Goal: Task Accomplishment & Management: Manage account settings

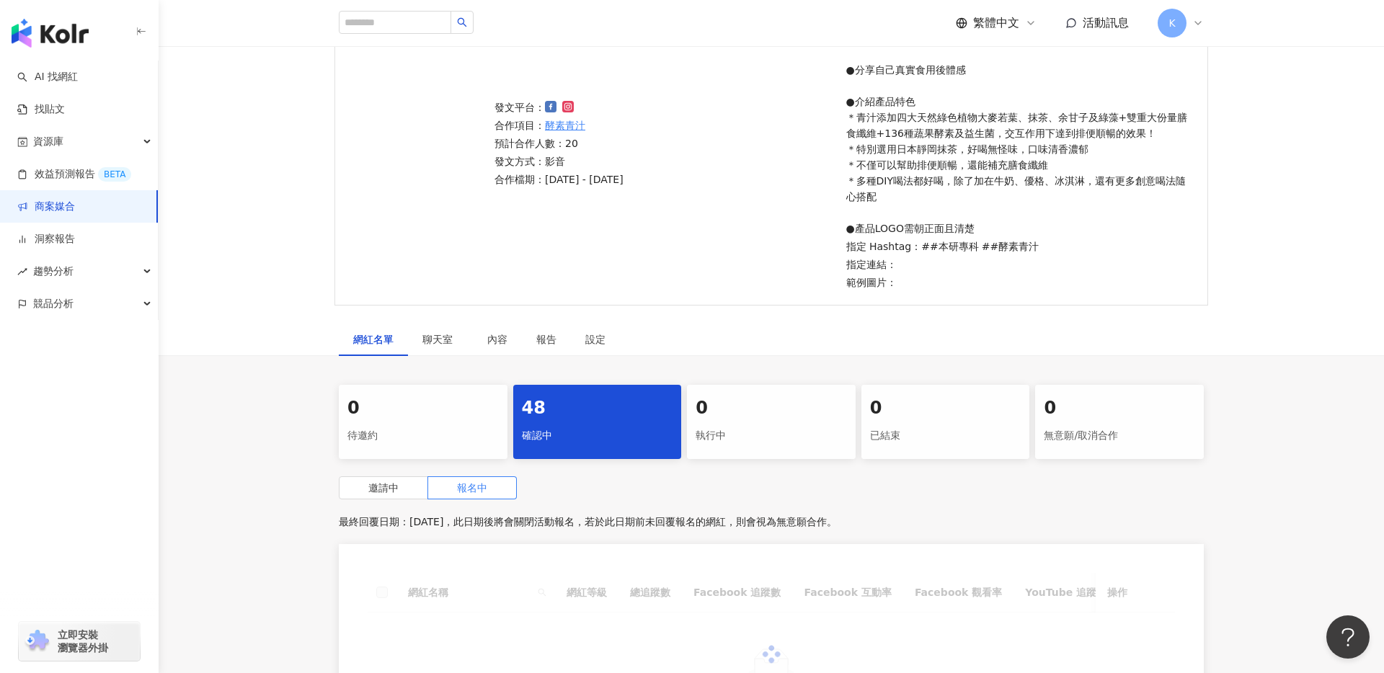
scroll to position [392, 0]
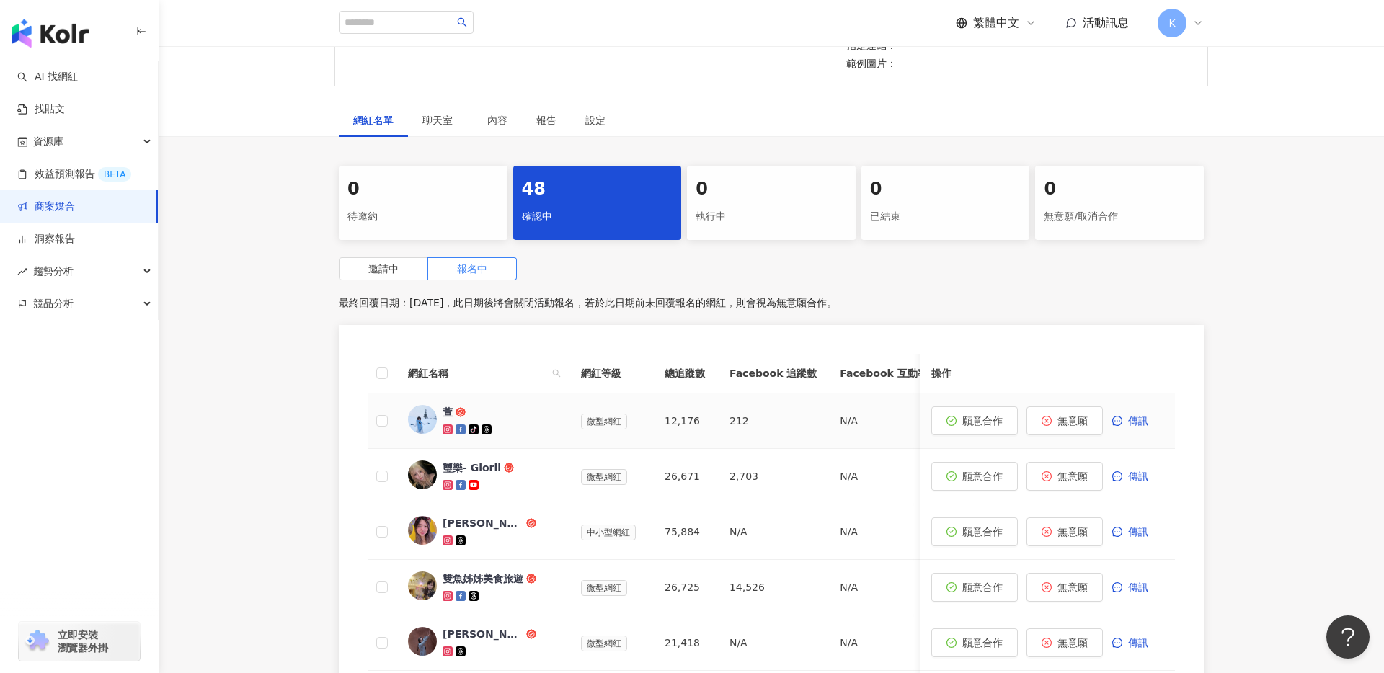
click at [507, 410] on span "萱" at bounding box center [490, 412] width 94 height 14
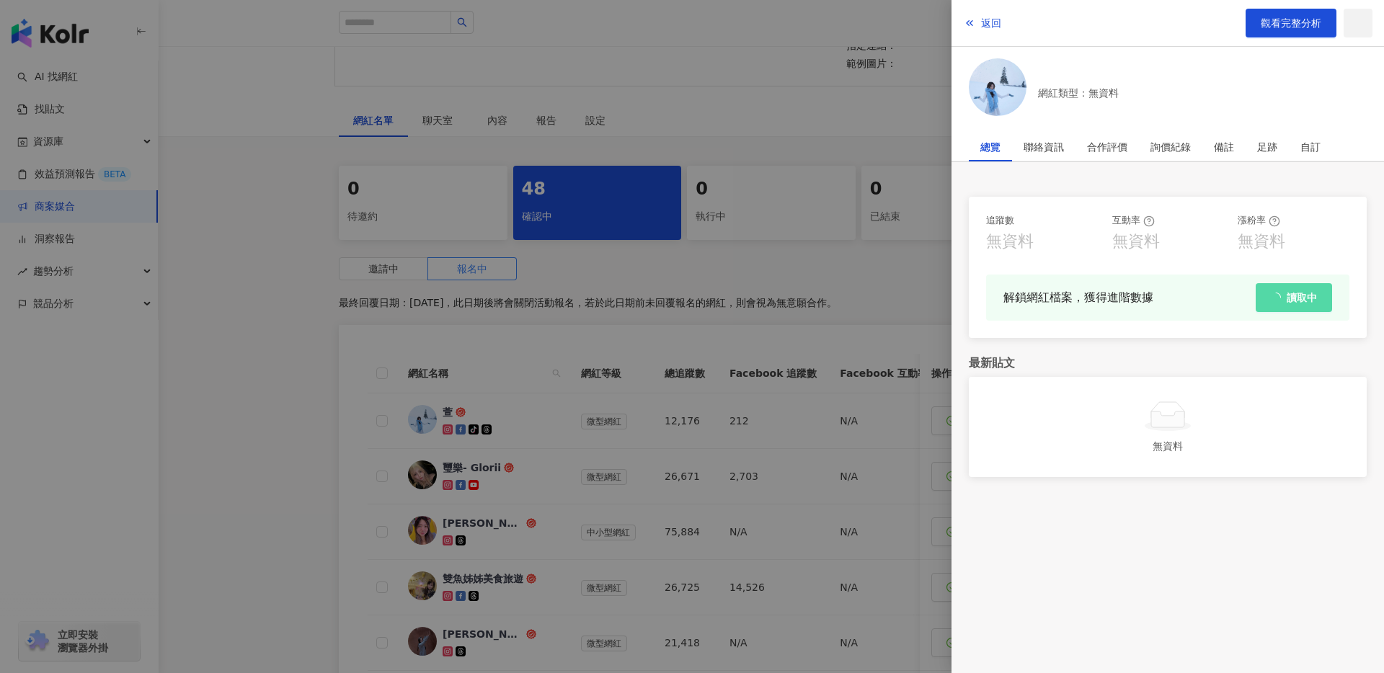
click at [518, 296] on div at bounding box center [692, 336] width 1384 height 673
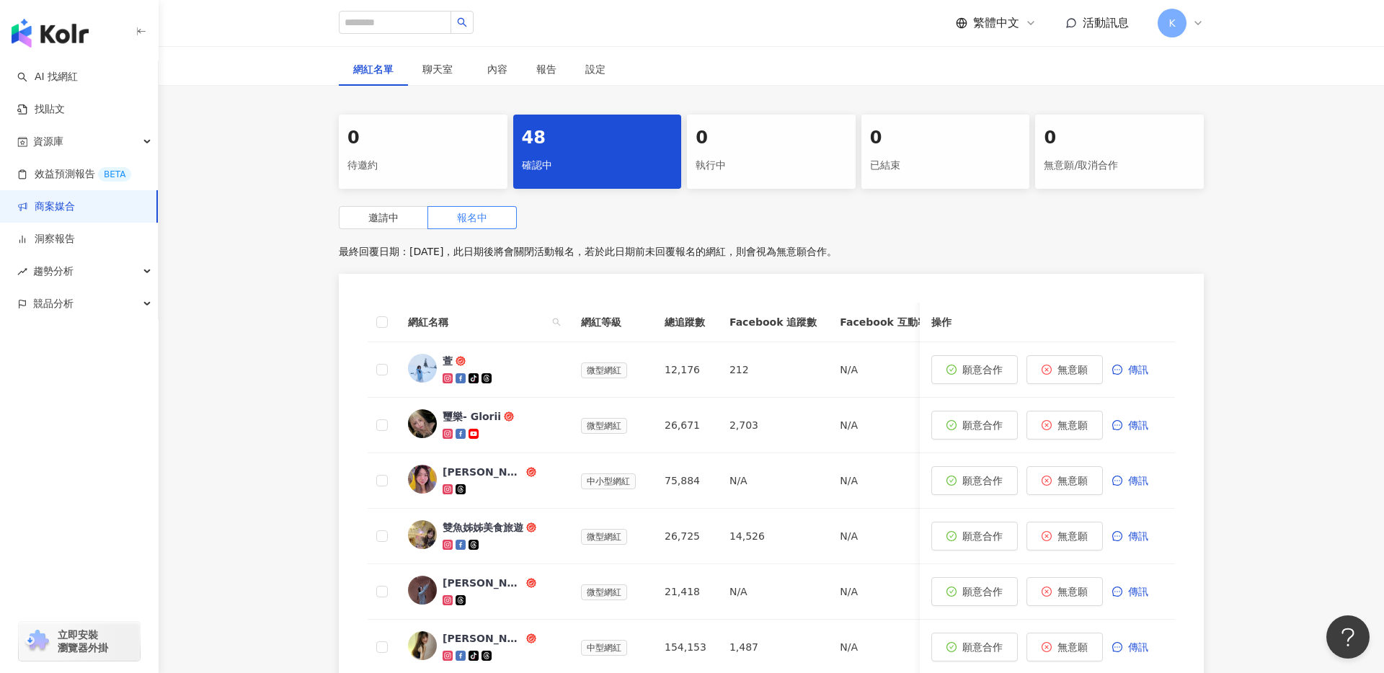
scroll to position [495, 0]
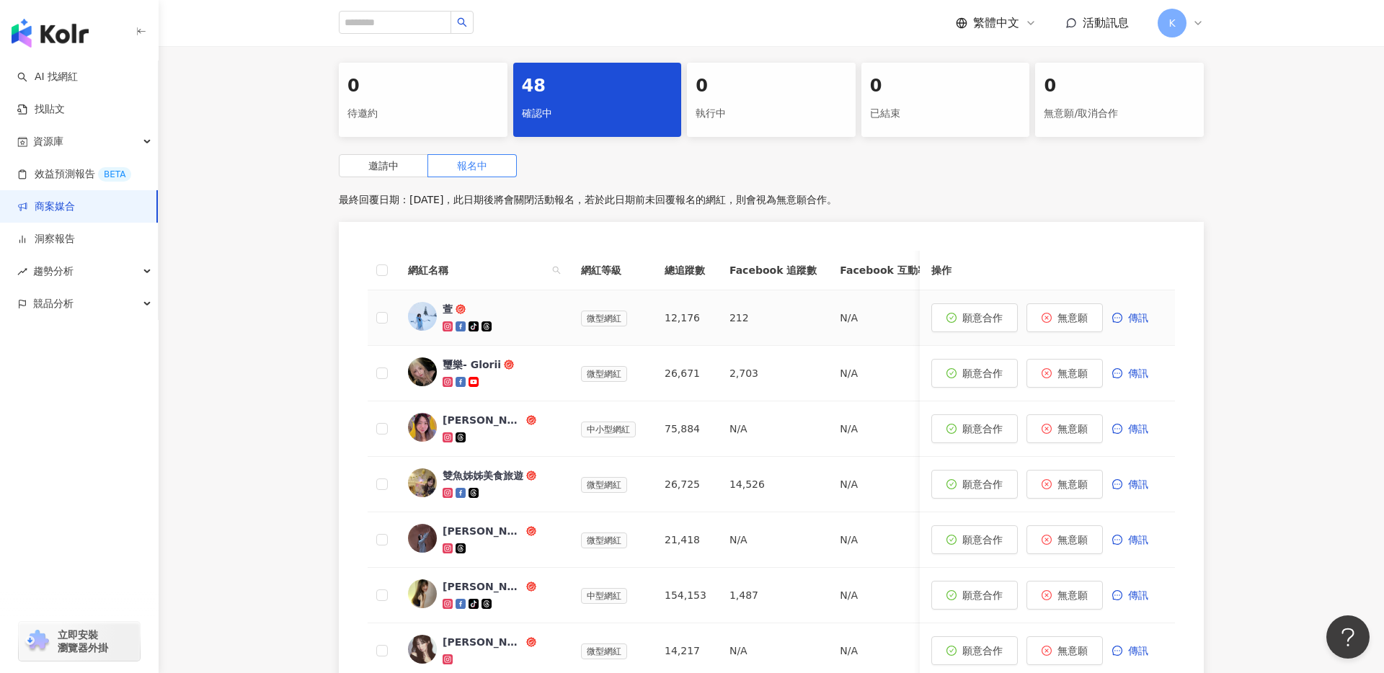
click at [538, 311] on div "萱" at bounding box center [500, 309] width 115 height 14
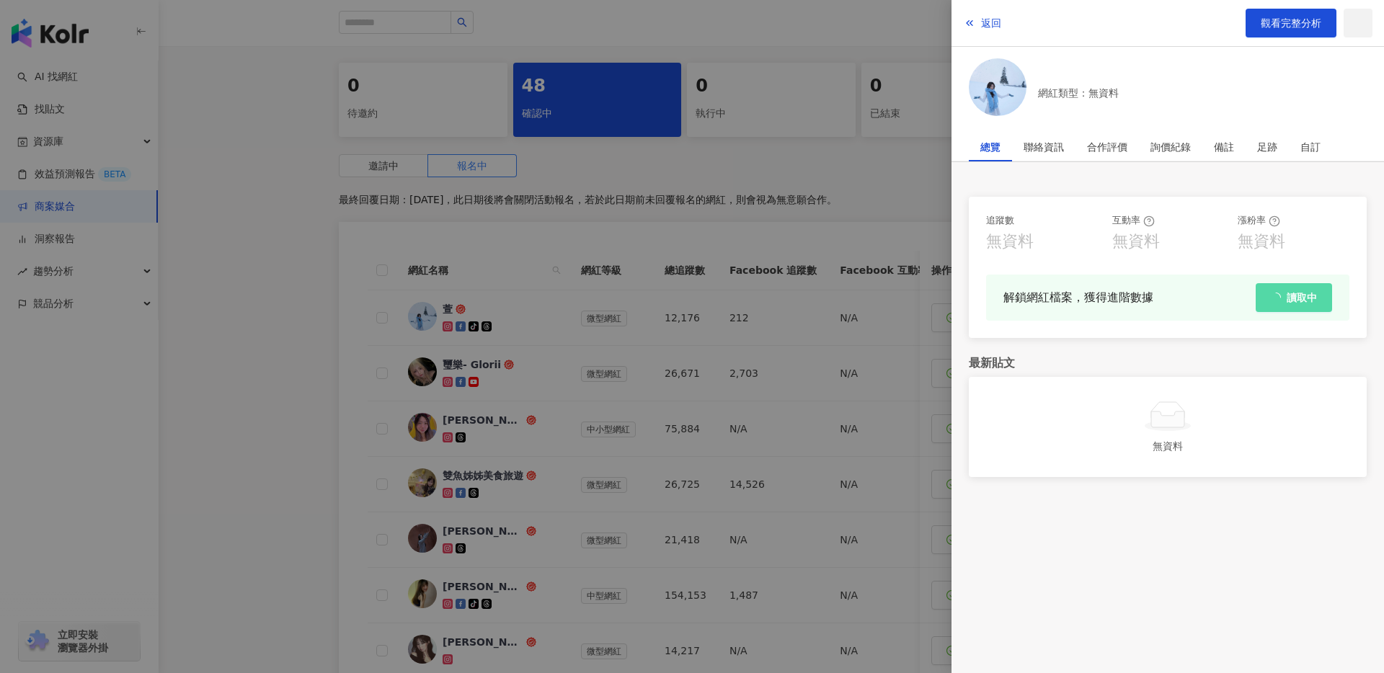
click at [538, 311] on div at bounding box center [692, 336] width 1384 height 673
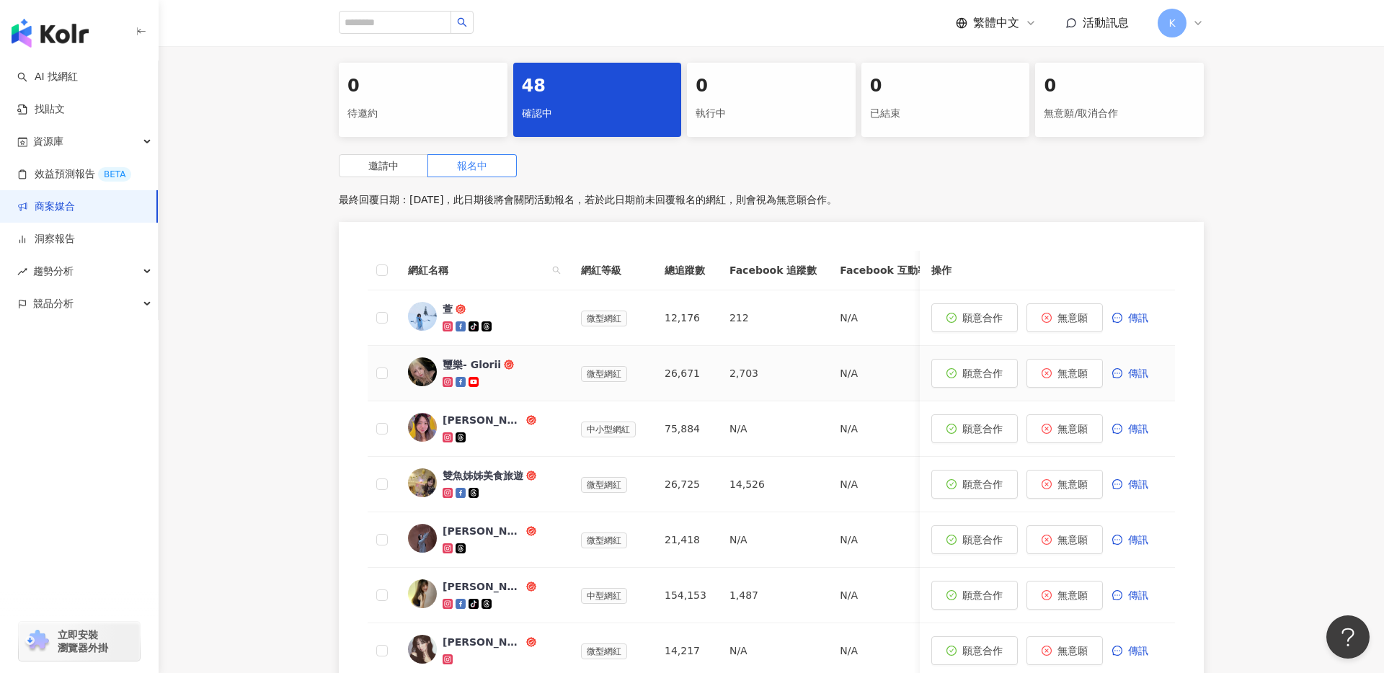
click at [510, 360] on span "璽樂- Glorii" at bounding box center [490, 365] width 94 height 14
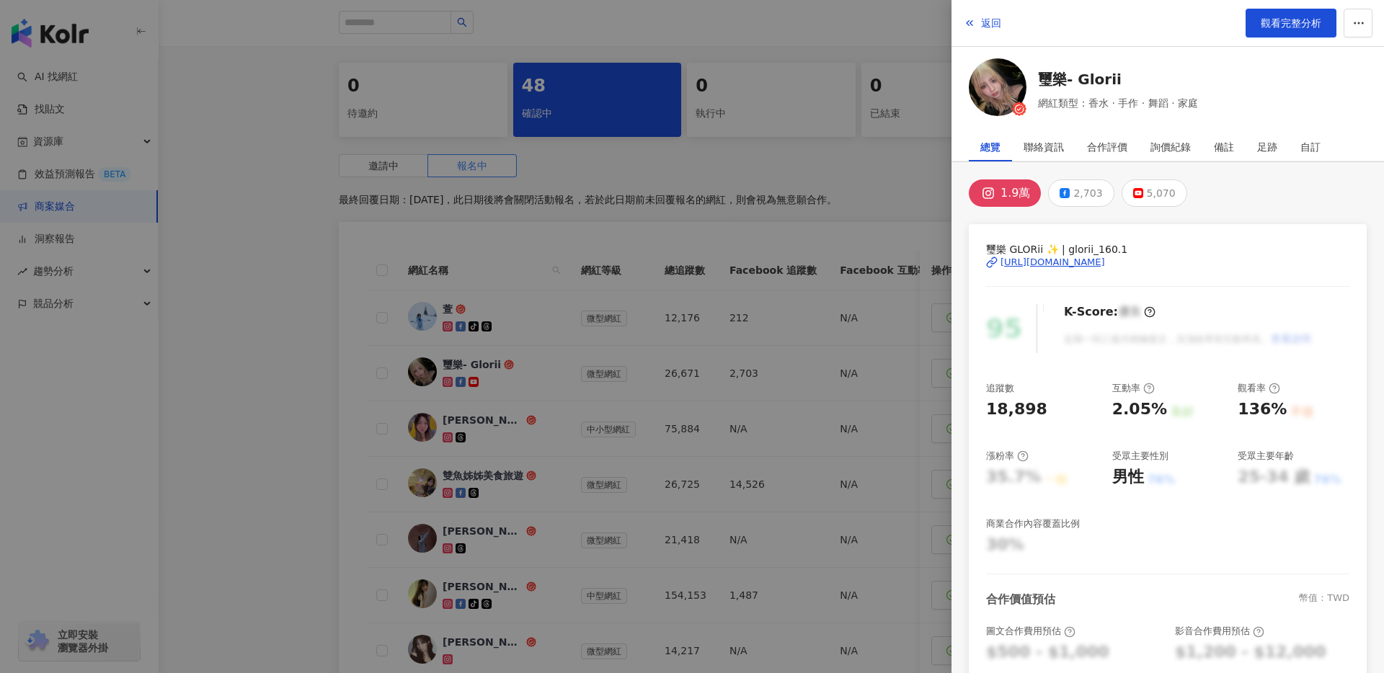
click at [510, 360] on div at bounding box center [692, 336] width 1384 height 673
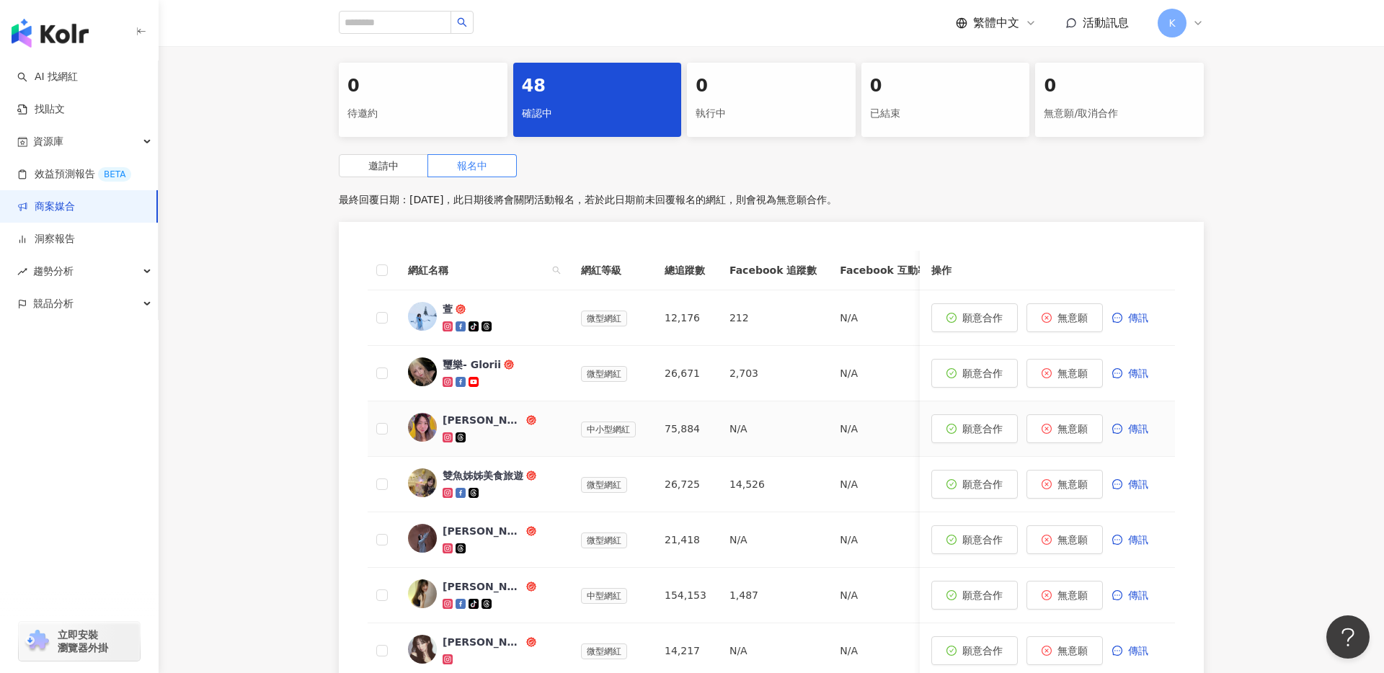
click at [510, 443] on div at bounding box center [500, 437] width 115 height 14
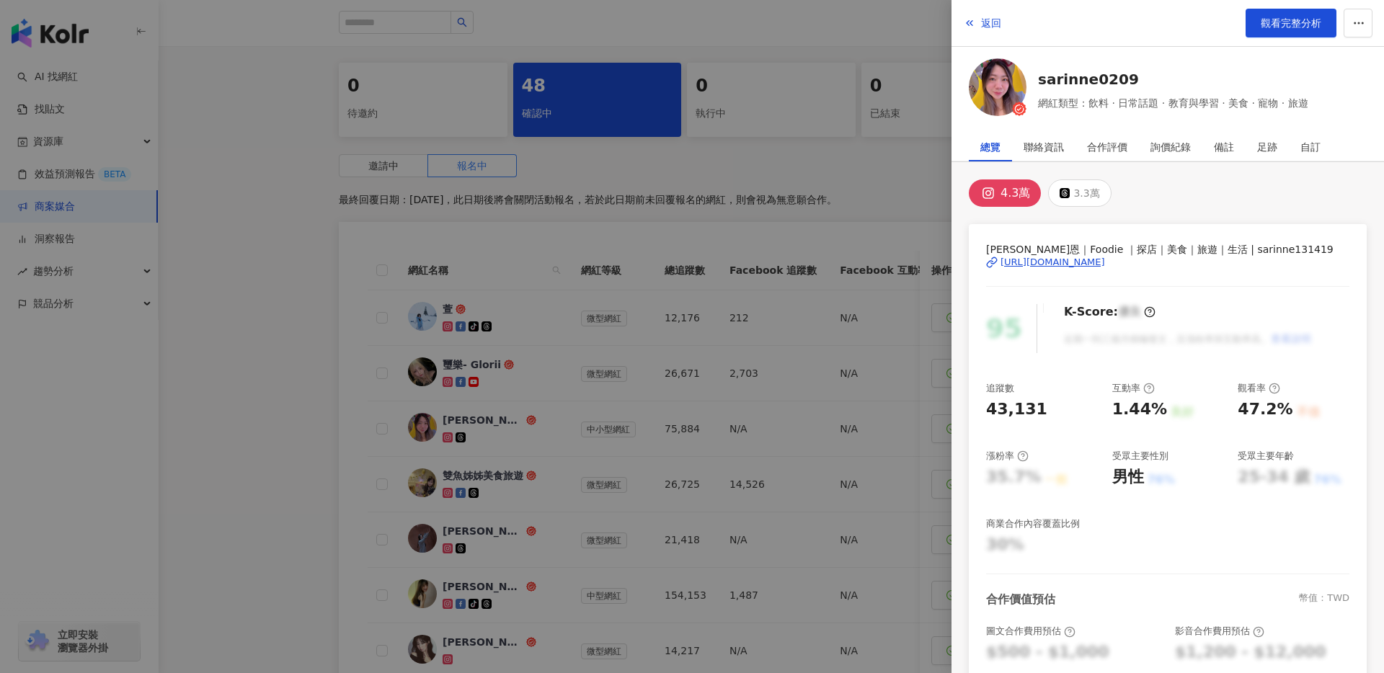
click at [1083, 258] on div "https://www.instagram.com/sarinne131419/" at bounding box center [1052, 262] width 105 height 13
click at [381, 164] on div at bounding box center [692, 336] width 1384 height 673
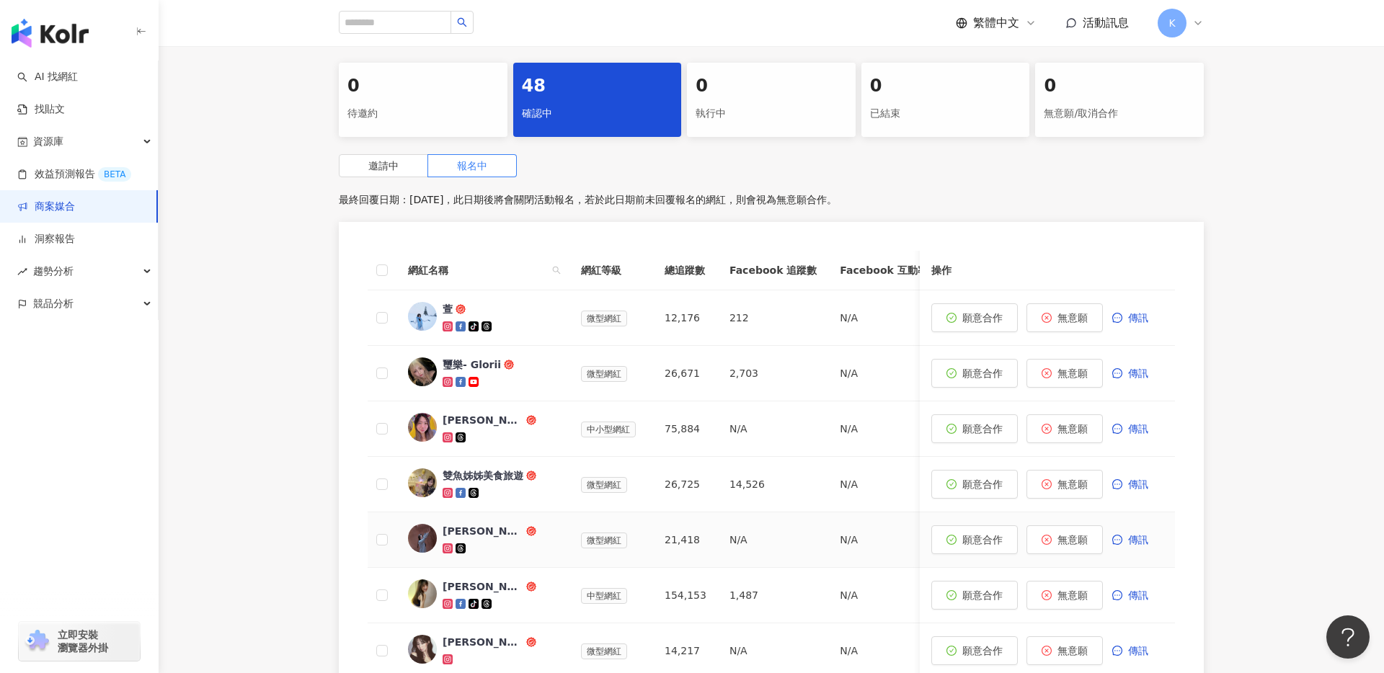
click at [509, 514] on td "yu芷妤" at bounding box center [482, 540] width 173 height 56
click at [509, 496] on div at bounding box center [500, 493] width 115 height 14
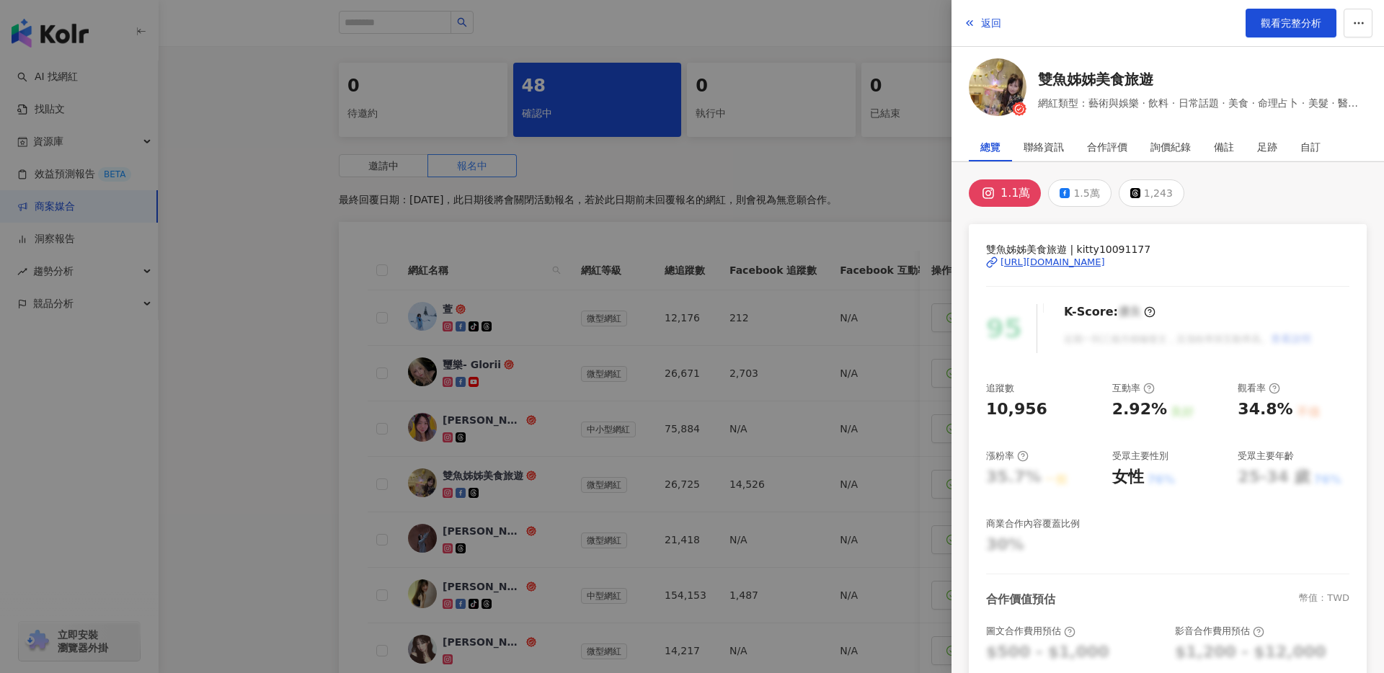
click at [1025, 260] on div "https://www.instagram.com/kitty10091177/" at bounding box center [1052, 262] width 105 height 13
click at [375, 188] on div at bounding box center [692, 336] width 1384 height 673
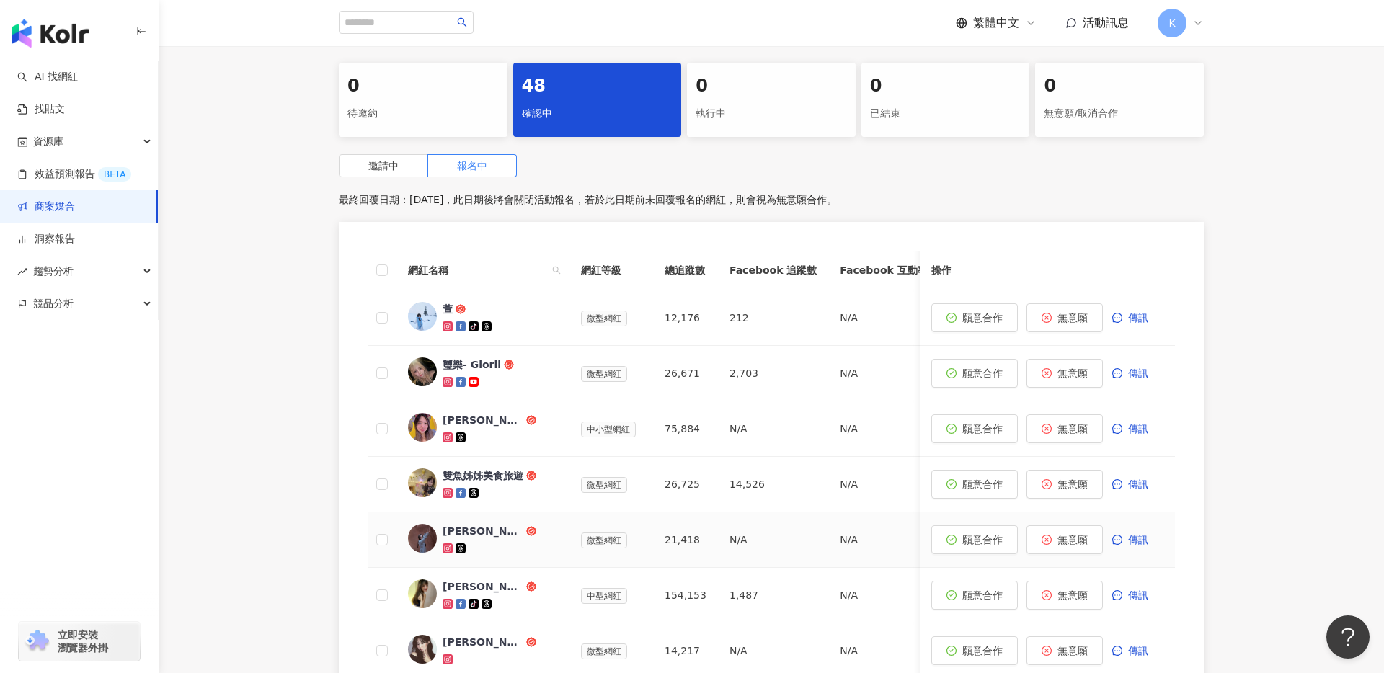
scroll to position [524, 0]
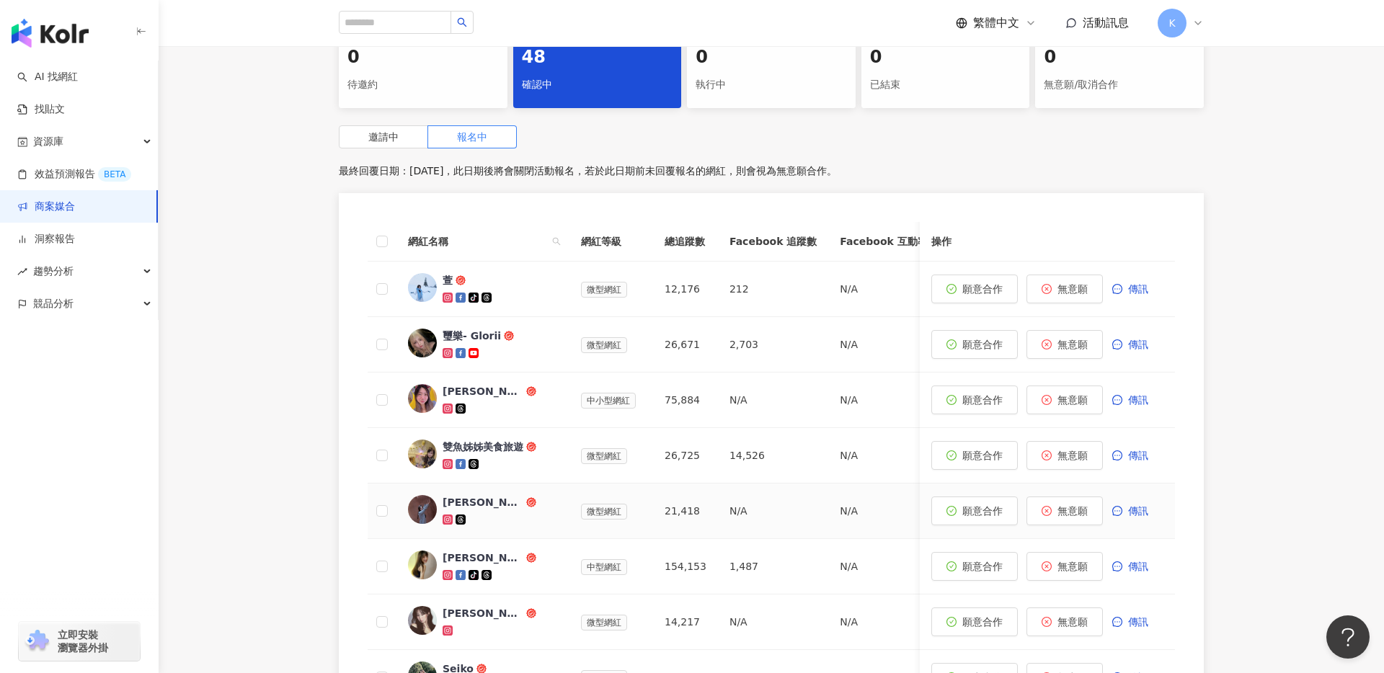
click at [539, 519] on div at bounding box center [500, 519] width 115 height 14
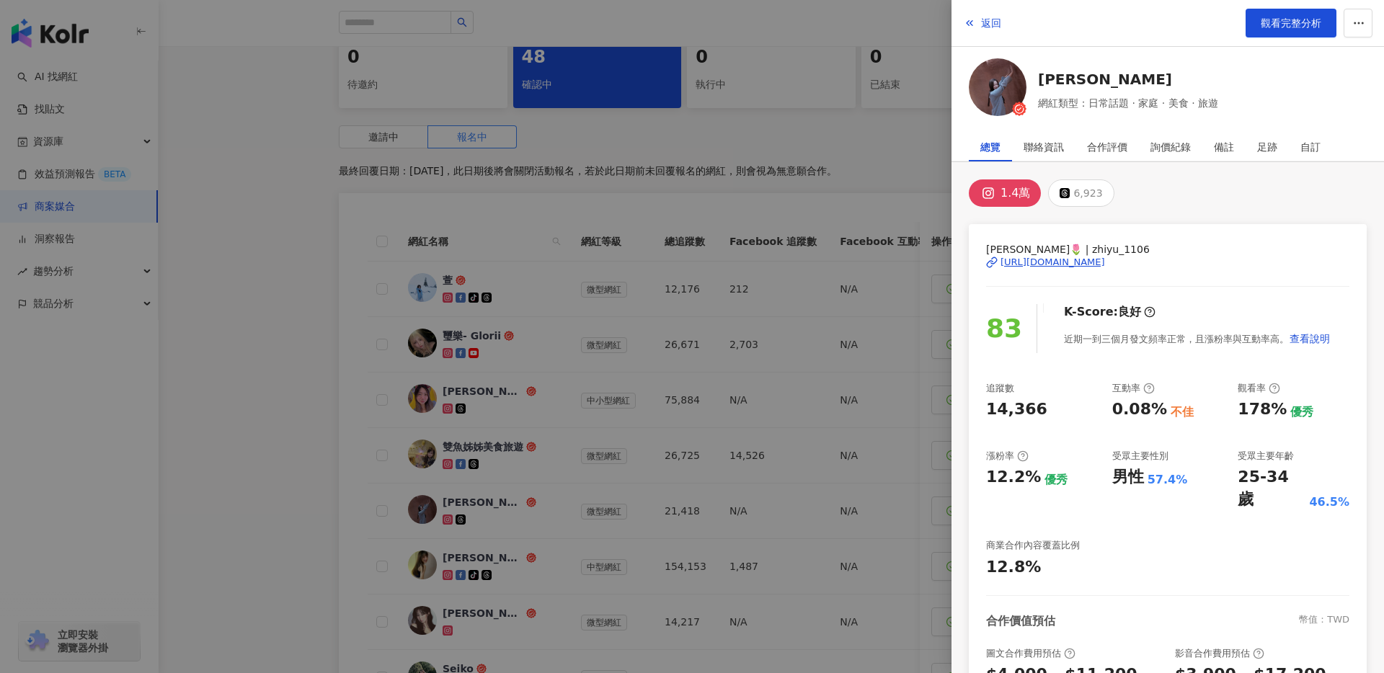
click at [1092, 265] on div "https://www.instagram.com/zhiyu_1106/" at bounding box center [1052, 262] width 105 height 13
click at [347, 162] on div at bounding box center [692, 336] width 1384 height 673
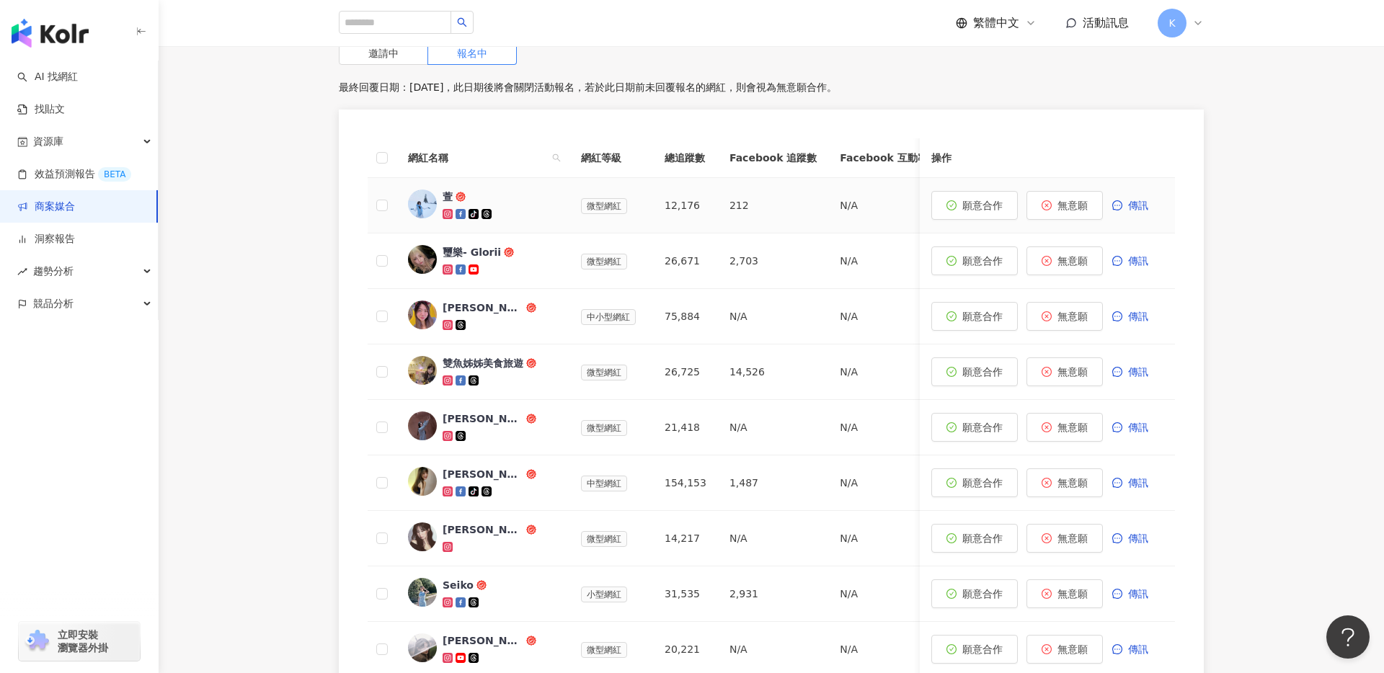
scroll to position [634, 0]
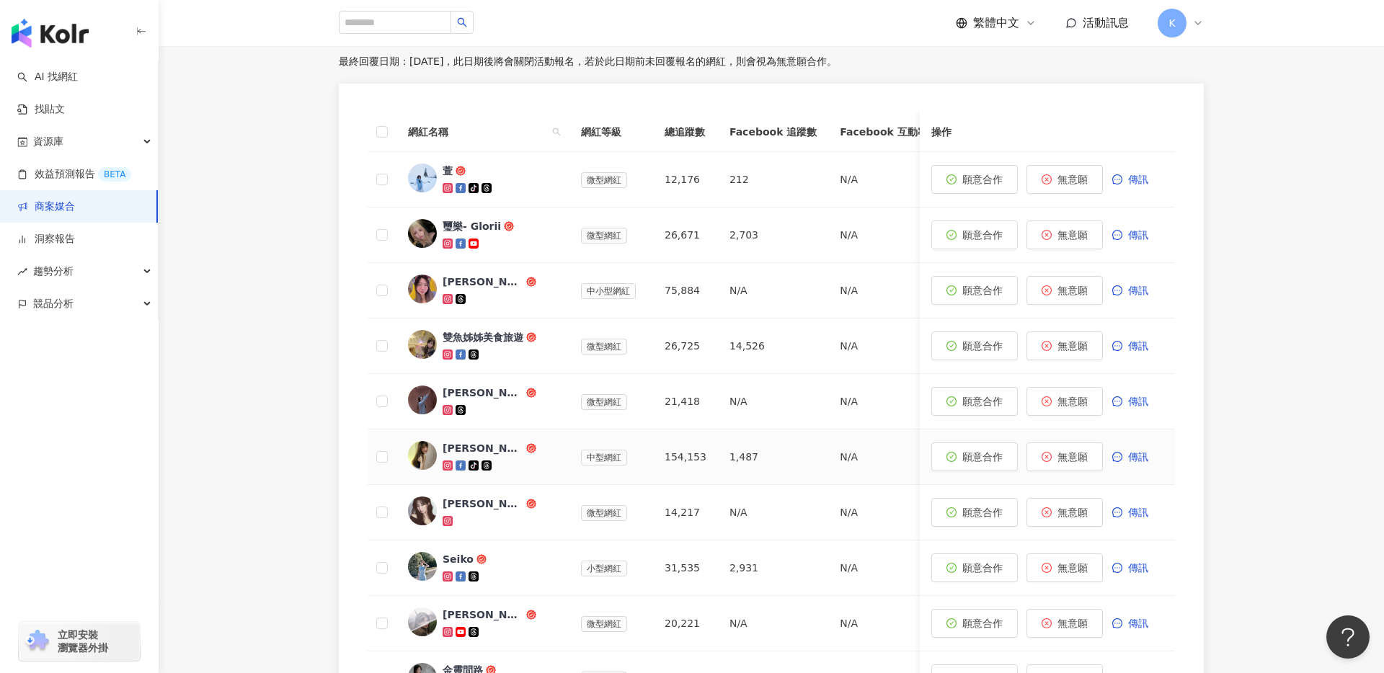
click at [516, 444] on span "莊苑勍" at bounding box center [490, 448] width 94 height 14
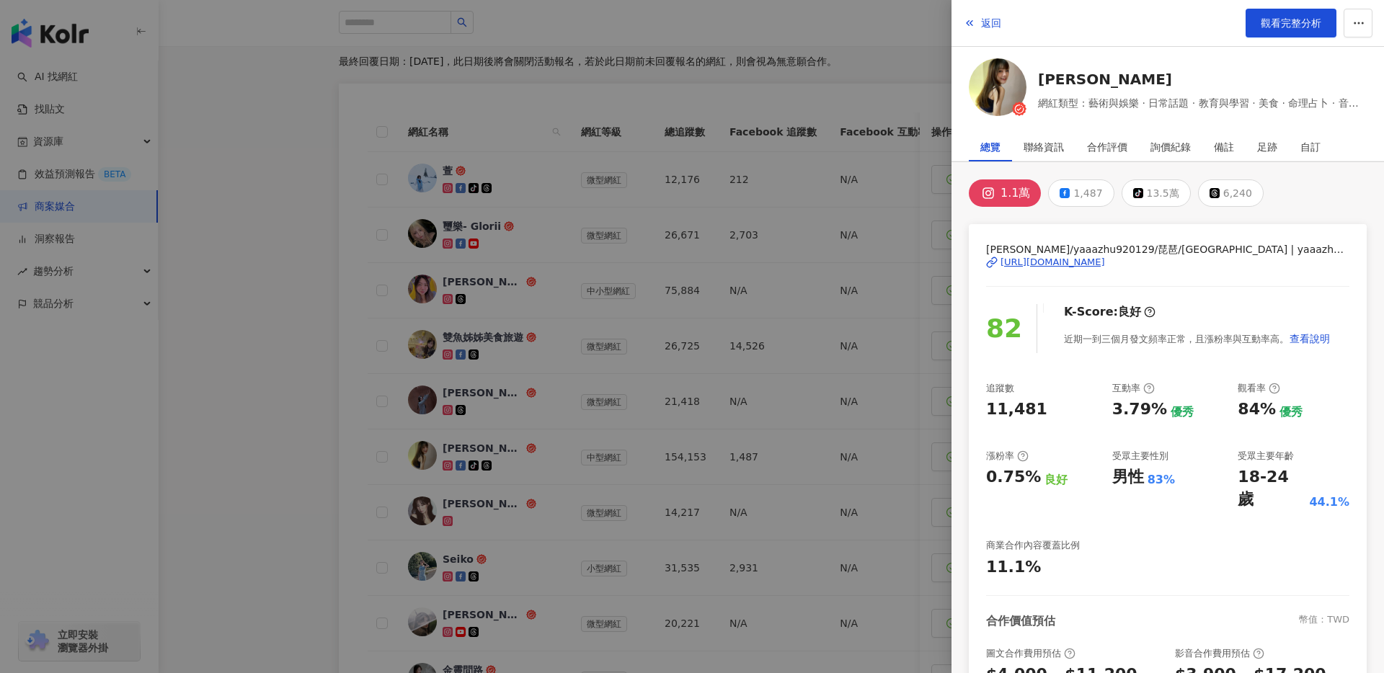
click at [763, 322] on div at bounding box center [692, 336] width 1384 height 673
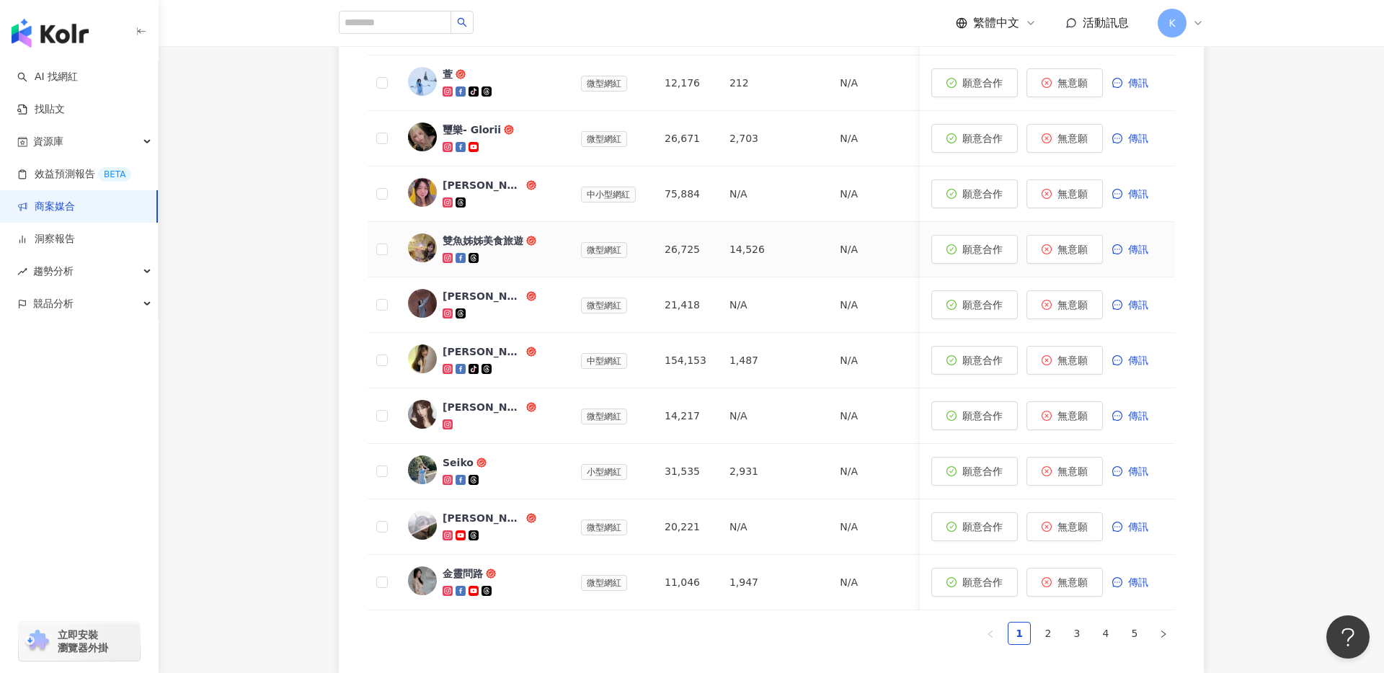
scroll to position [731, 0]
click at [501, 427] on div at bounding box center [500, 424] width 115 height 14
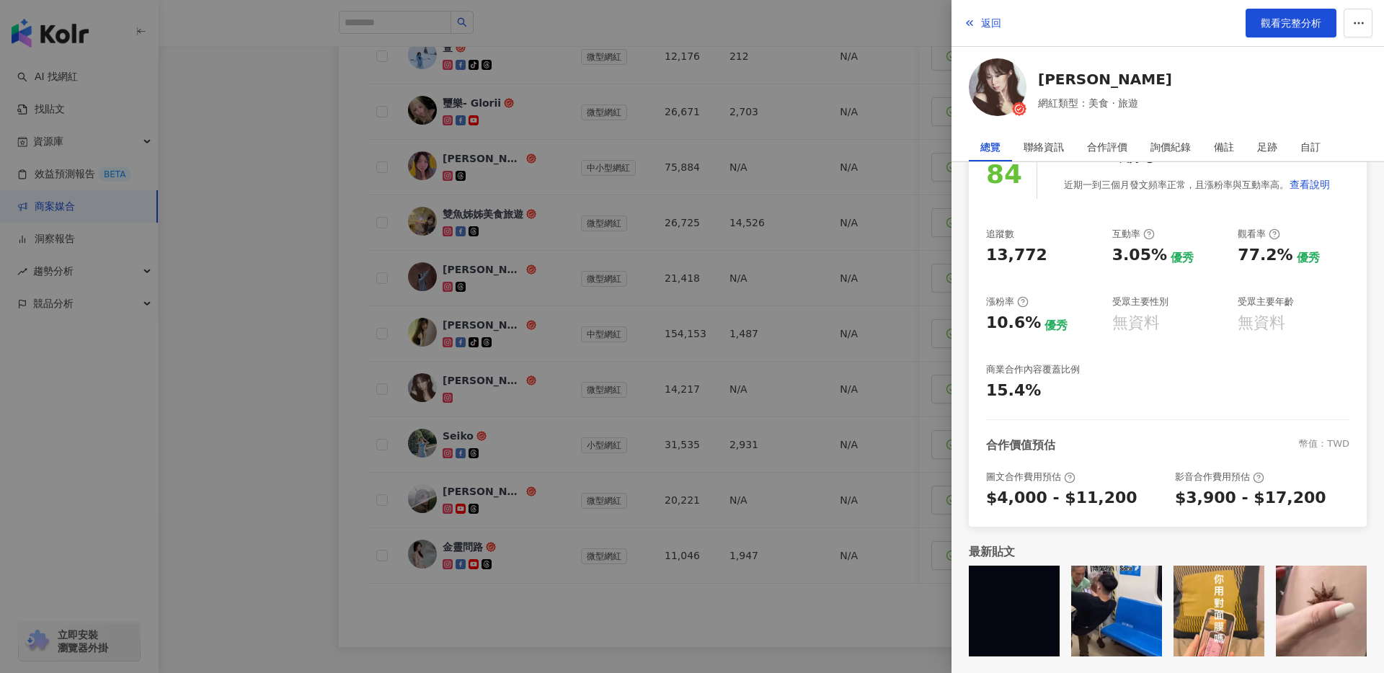
scroll to position [0, 0]
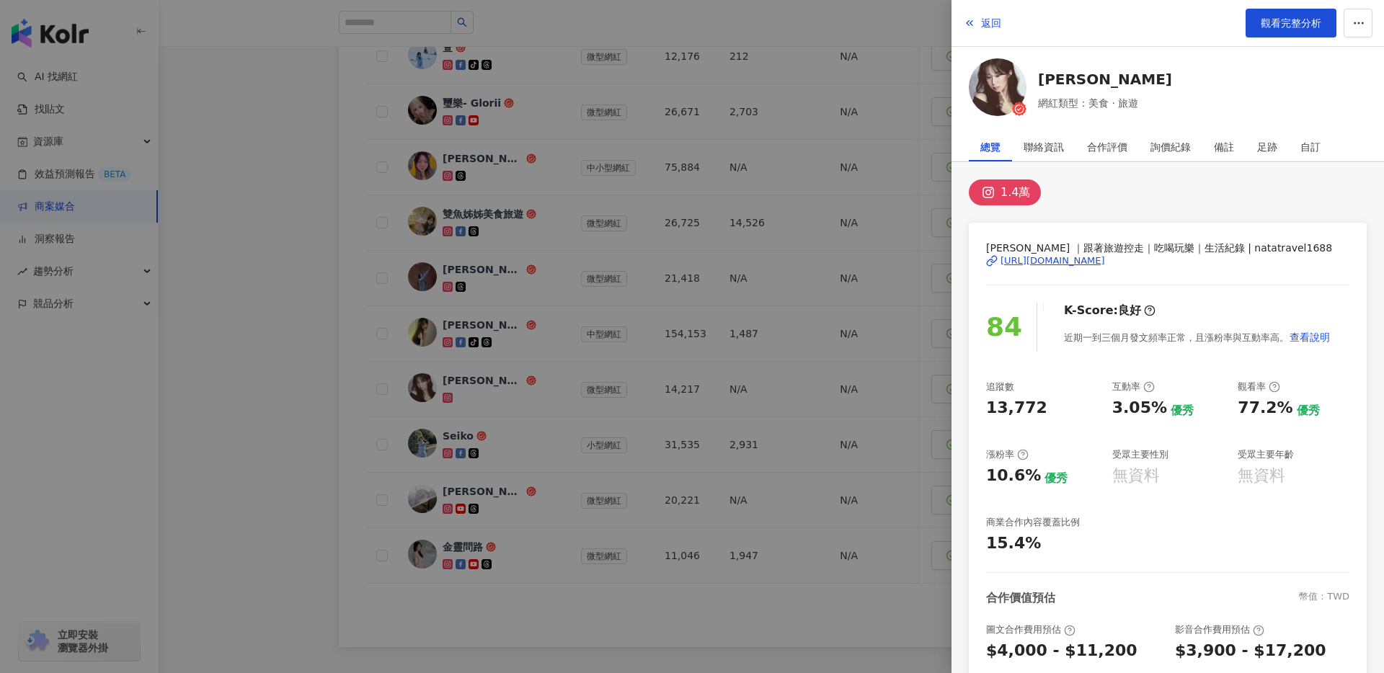
click at [1105, 262] on div "https://www.instagram.com/natatravel1688/" at bounding box center [1052, 260] width 105 height 13
click at [498, 172] on div at bounding box center [692, 336] width 1384 height 673
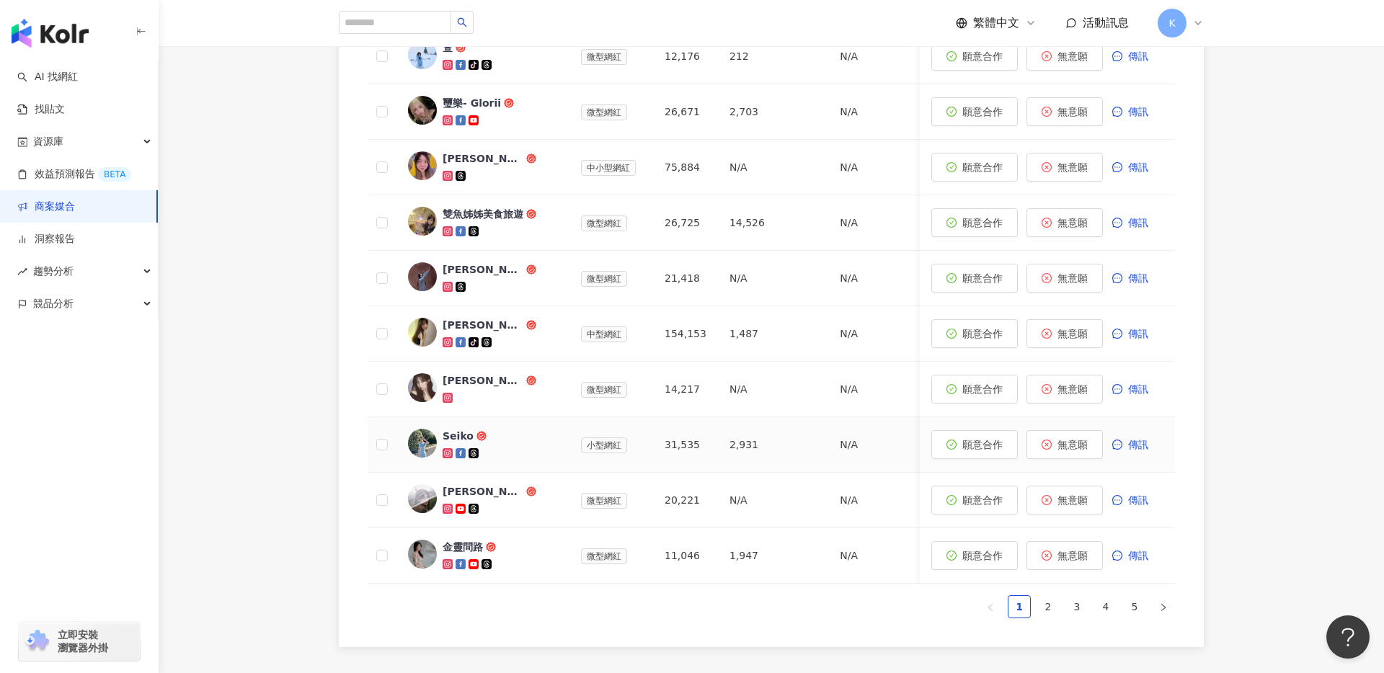
click at [510, 458] on div at bounding box center [500, 453] width 115 height 14
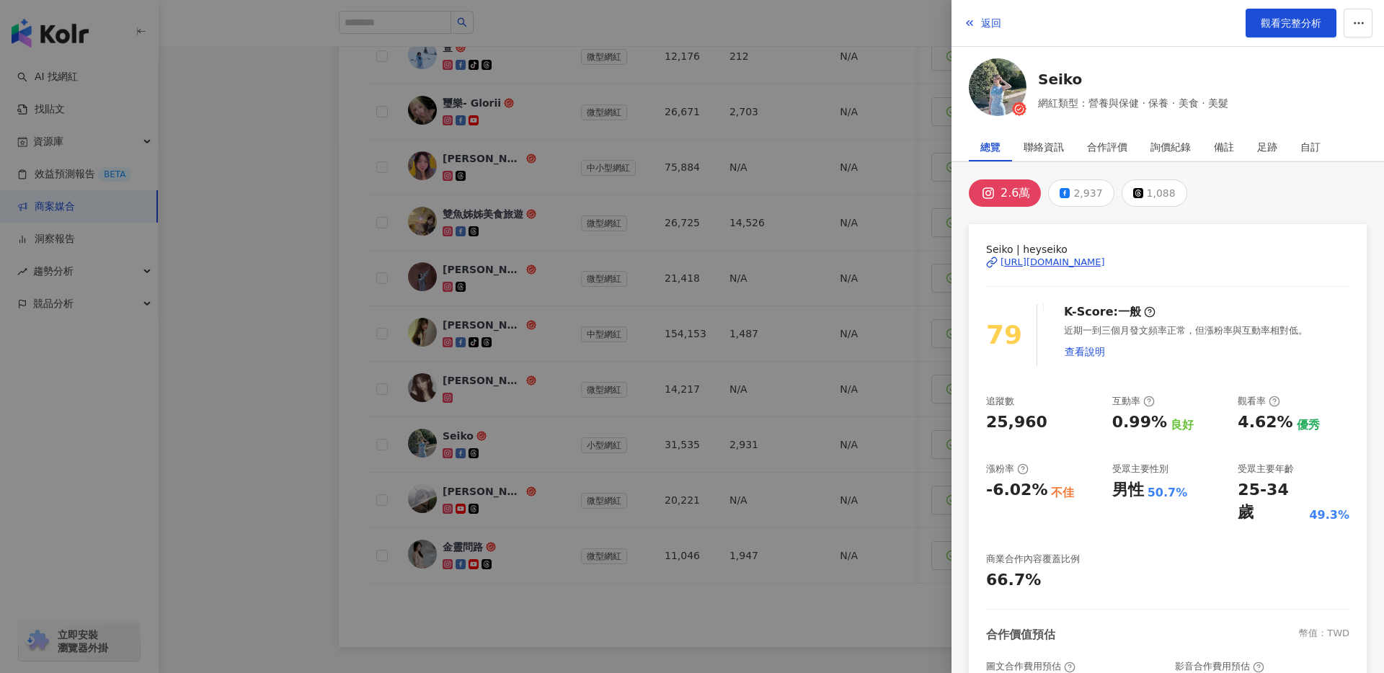
click at [1073, 259] on div "https://www.instagram.com/heyseiko/" at bounding box center [1052, 262] width 105 height 13
click at [458, 227] on div at bounding box center [692, 336] width 1384 height 673
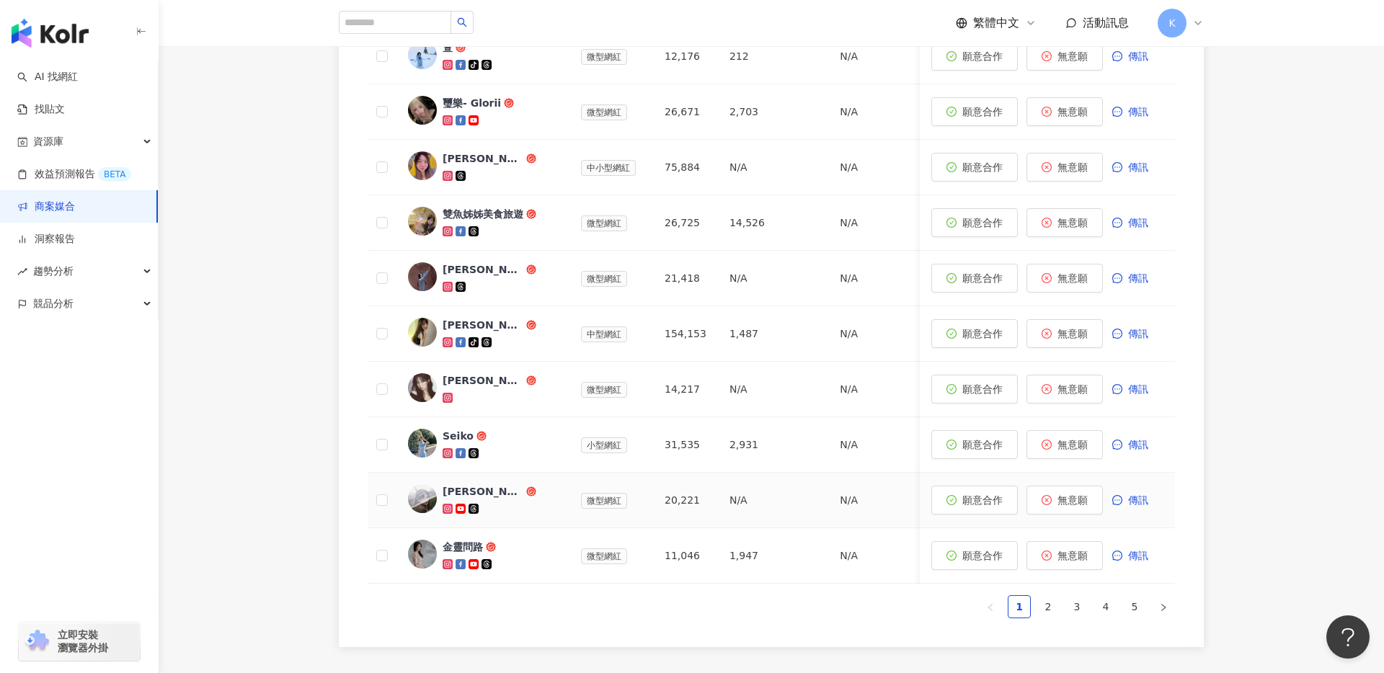
click at [497, 485] on span "趙☁️" at bounding box center [490, 491] width 94 height 14
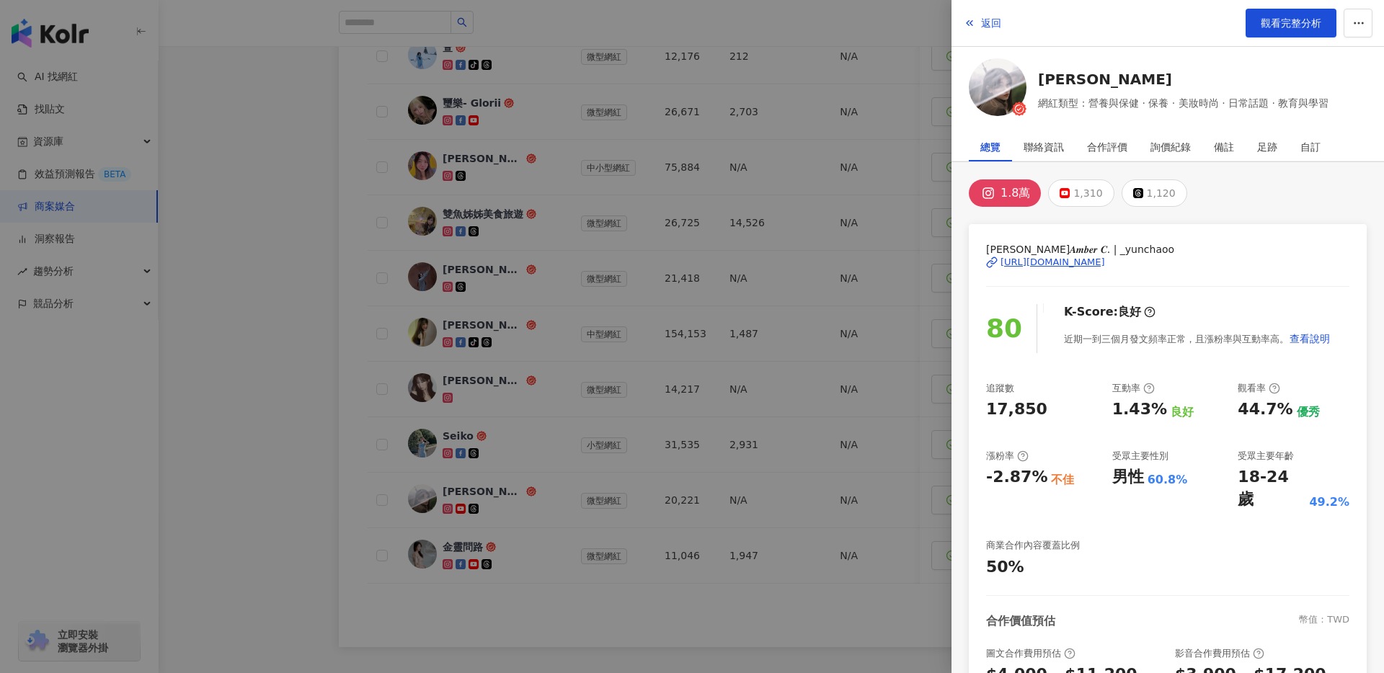
click at [1074, 263] on div "https://www.instagram.com/_yunchaoo/" at bounding box center [1052, 262] width 105 height 13
click at [408, 182] on div at bounding box center [692, 336] width 1384 height 673
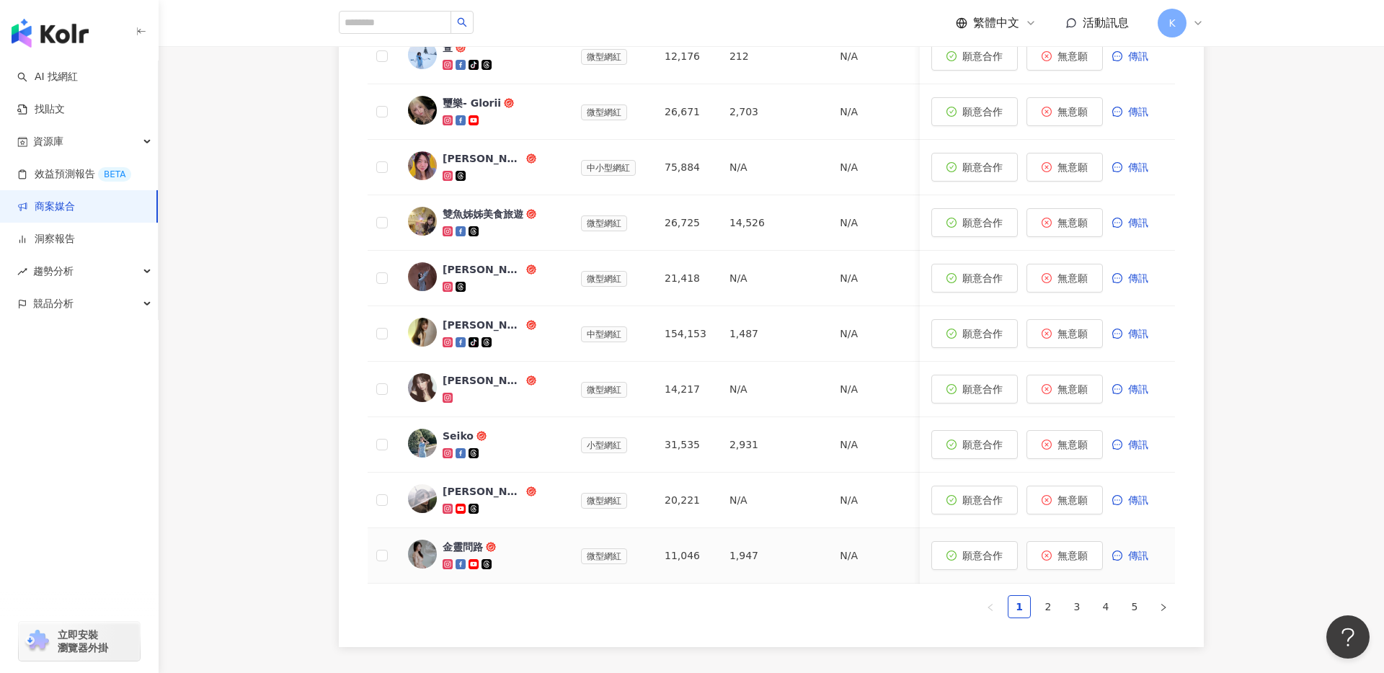
click at [511, 560] on div at bounding box center [500, 564] width 115 height 14
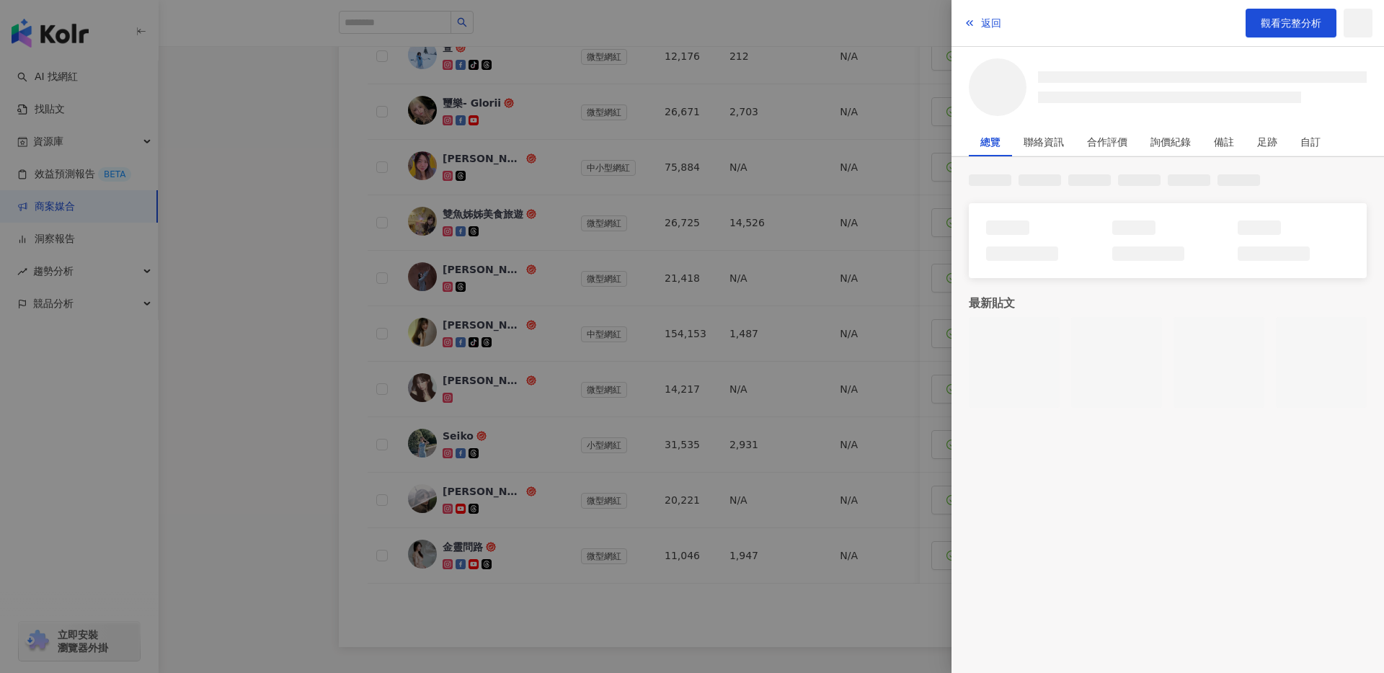
click at [511, 560] on div at bounding box center [692, 336] width 1384 height 673
